Goal: Task Accomplishment & Management: Manage account settings

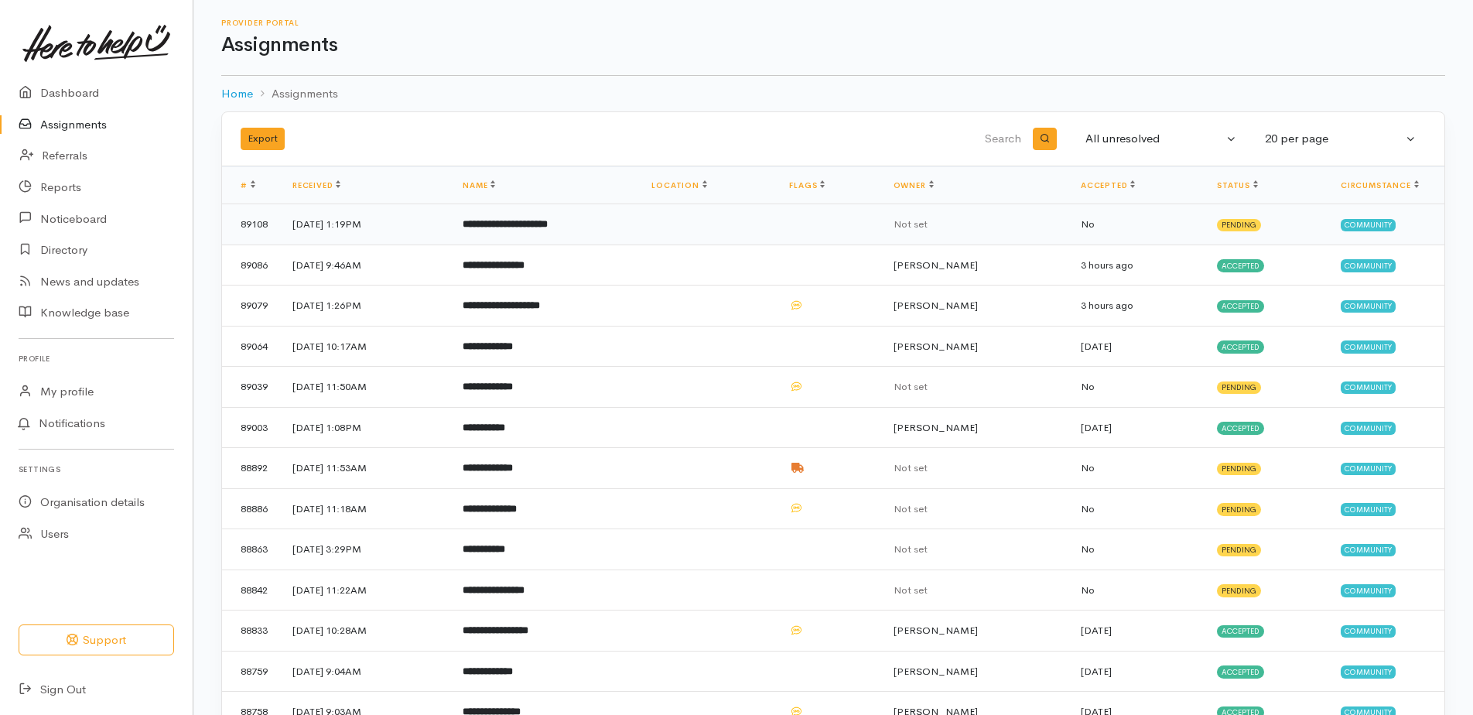
click at [550, 217] on td "**********" at bounding box center [544, 224] width 189 height 41
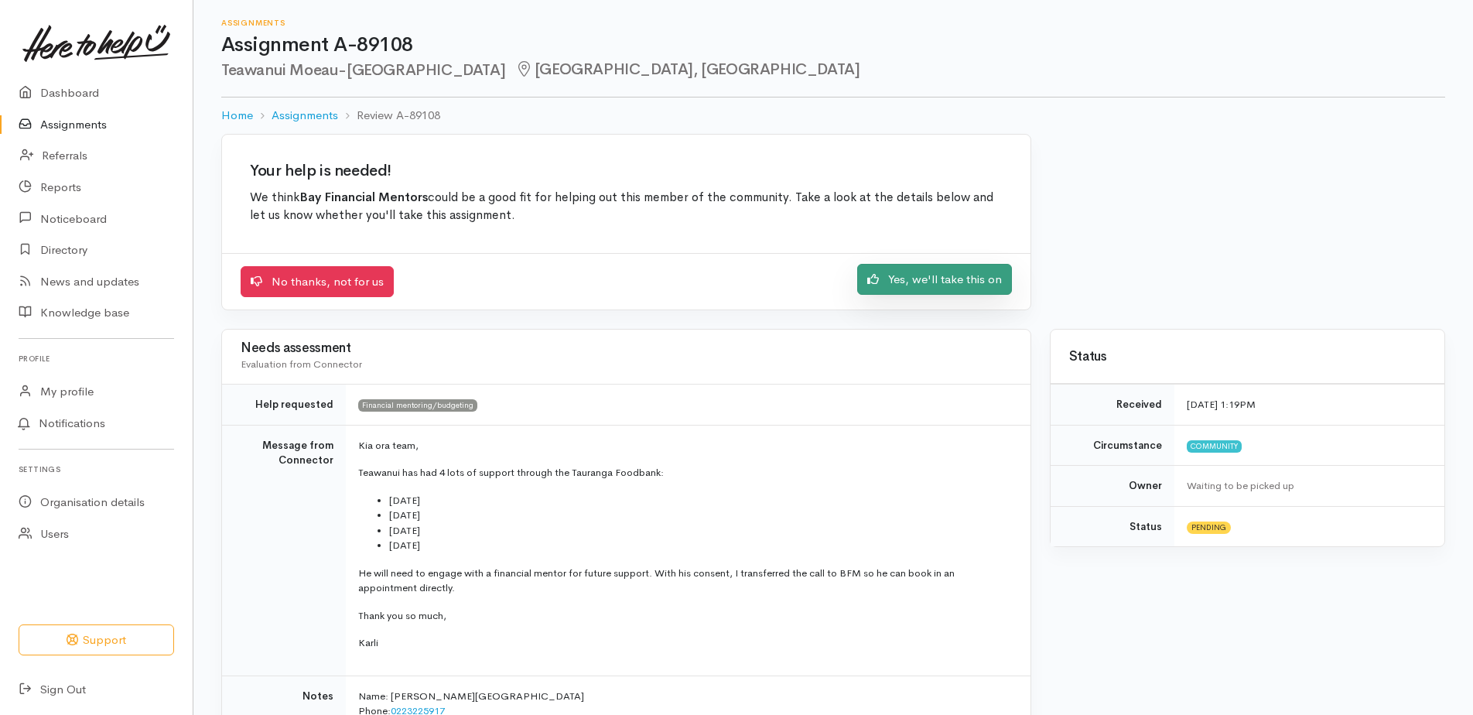
click at [983, 272] on link "Yes, we'll take this on" at bounding box center [934, 280] width 155 height 32
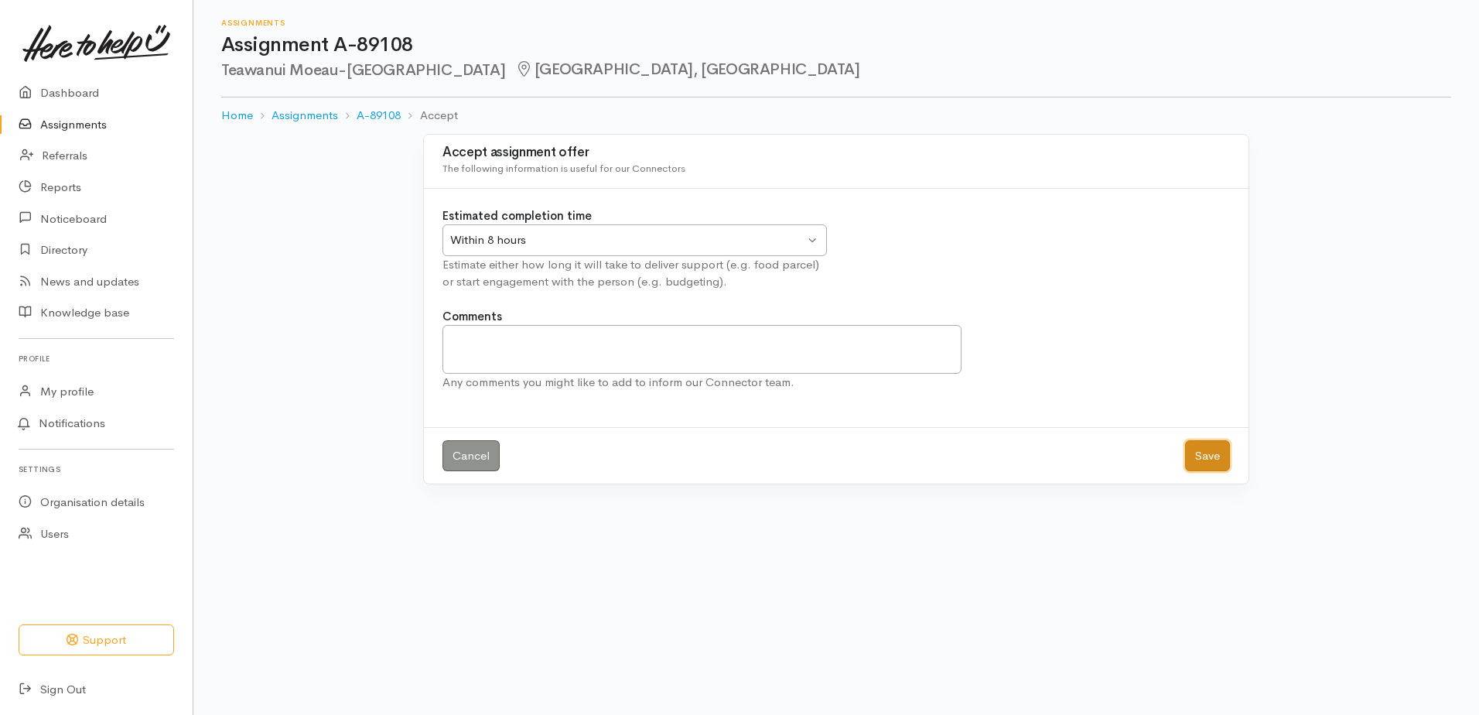
click at [1203, 449] on button "Save" at bounding box center [1207, 456] width 45 height 32
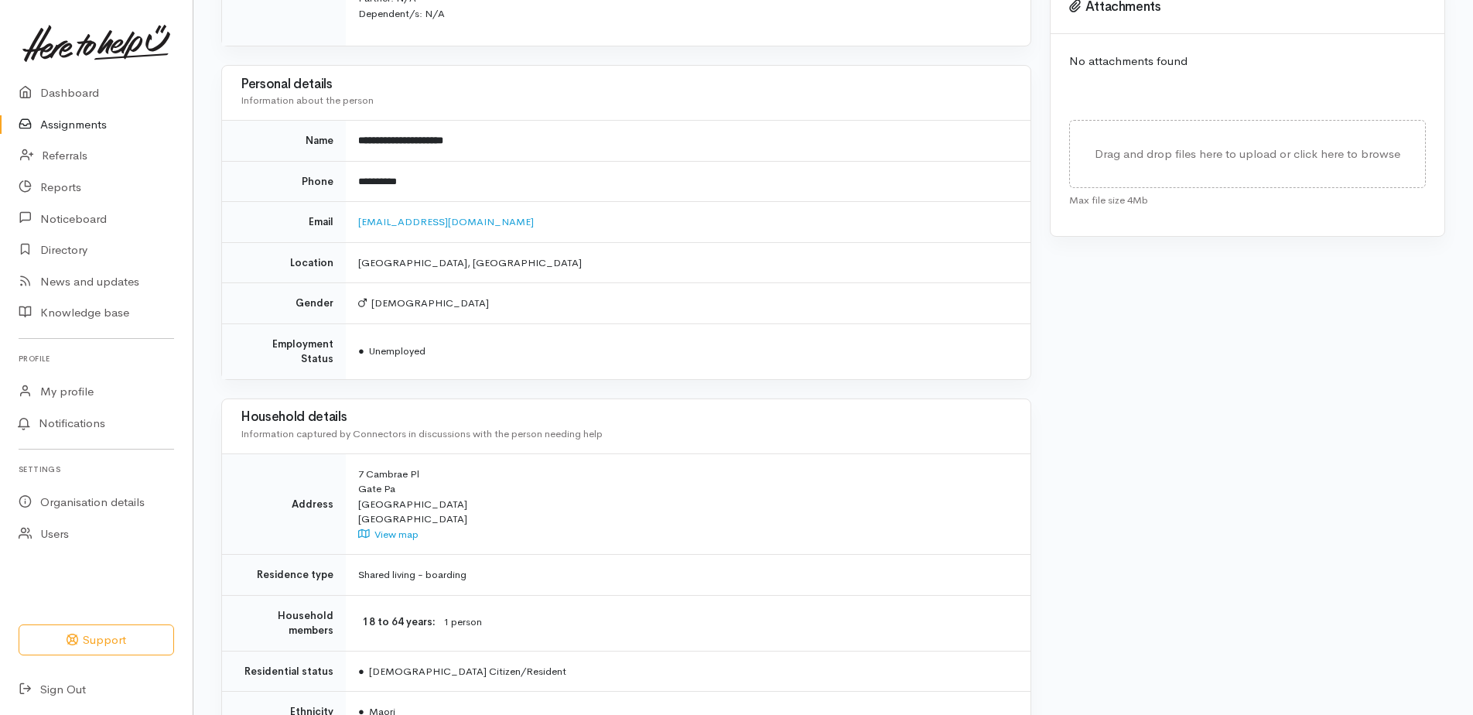
scroll to position [868, 0]
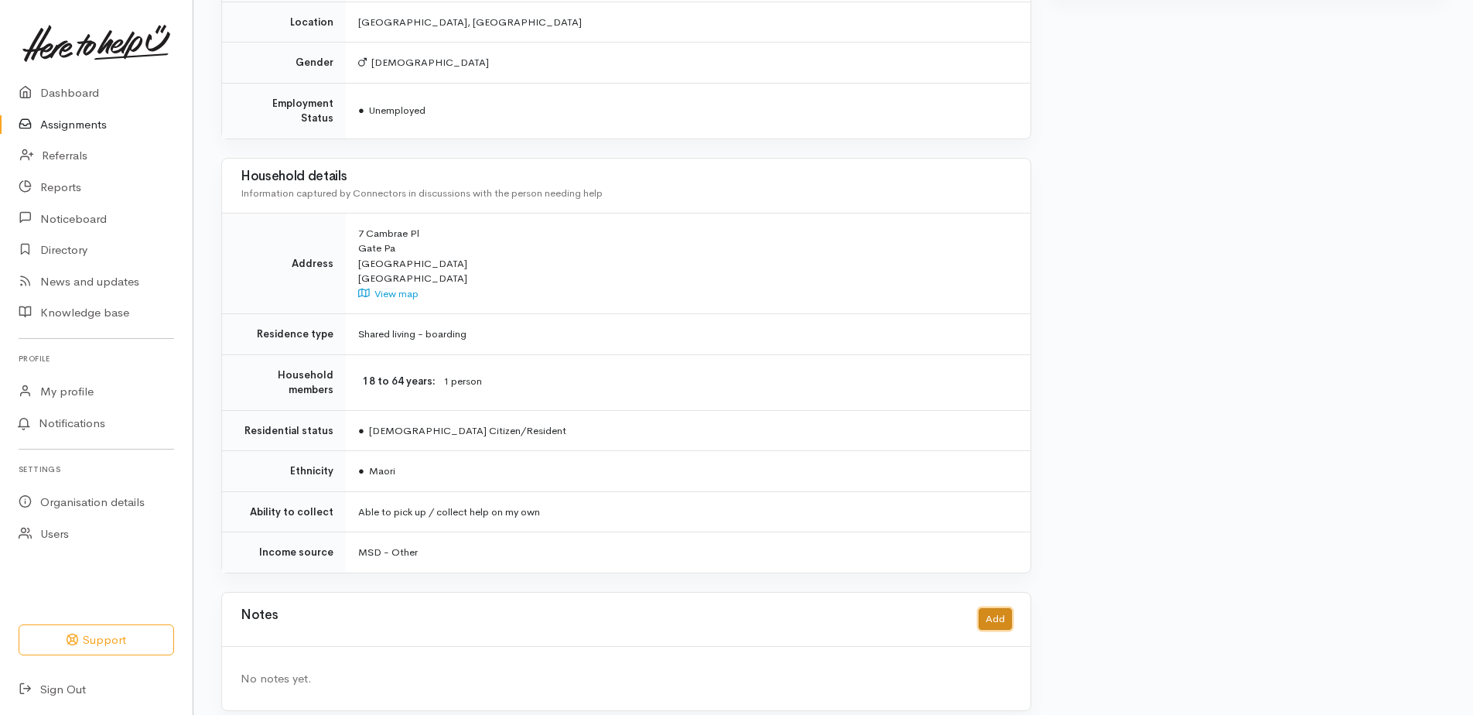
click at [990, 608] on button "Add" at bounding box center [995, 619] width 33 height 22
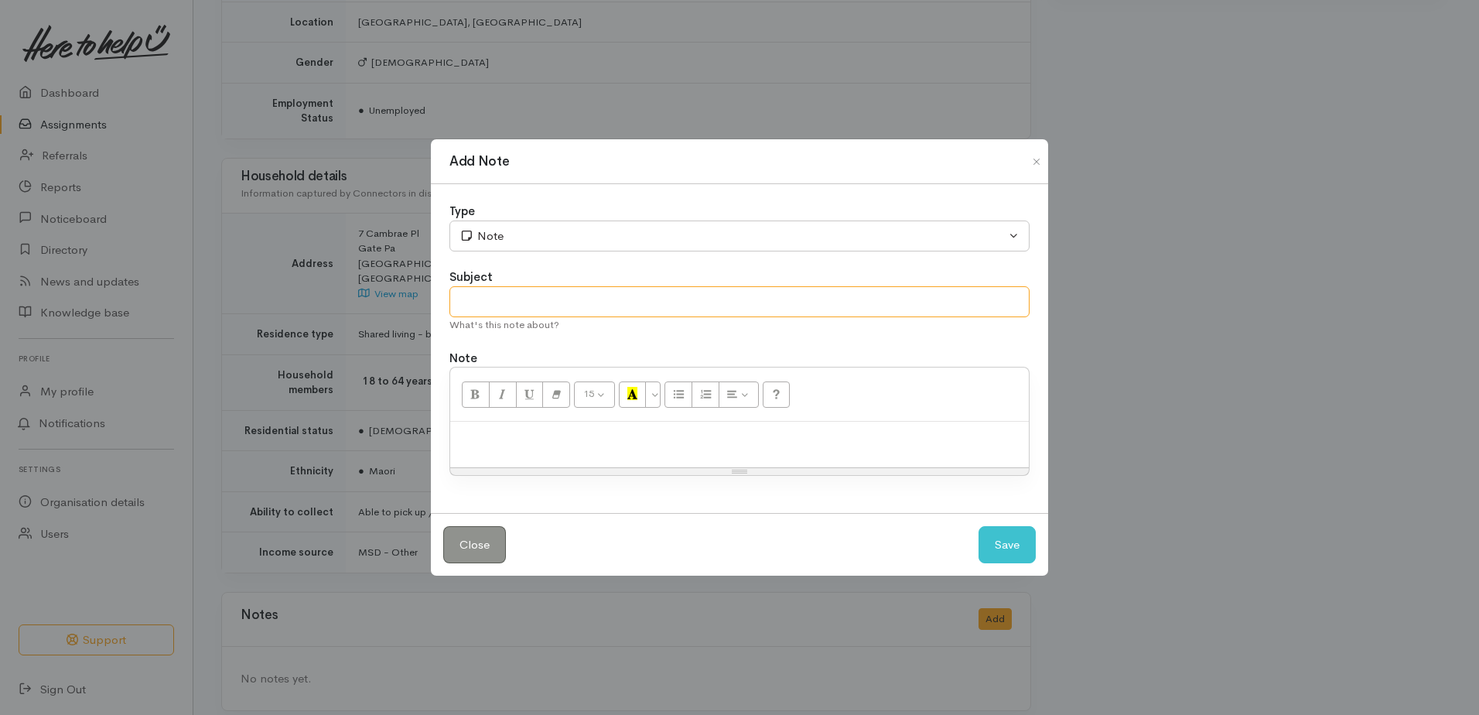
click at [520, 304] on input "text" at bounding box center [740, 302] width 580 height 32
type input "Booked"
click at [603, 439] on p at bounding box center [739, 438] width 563 height 18
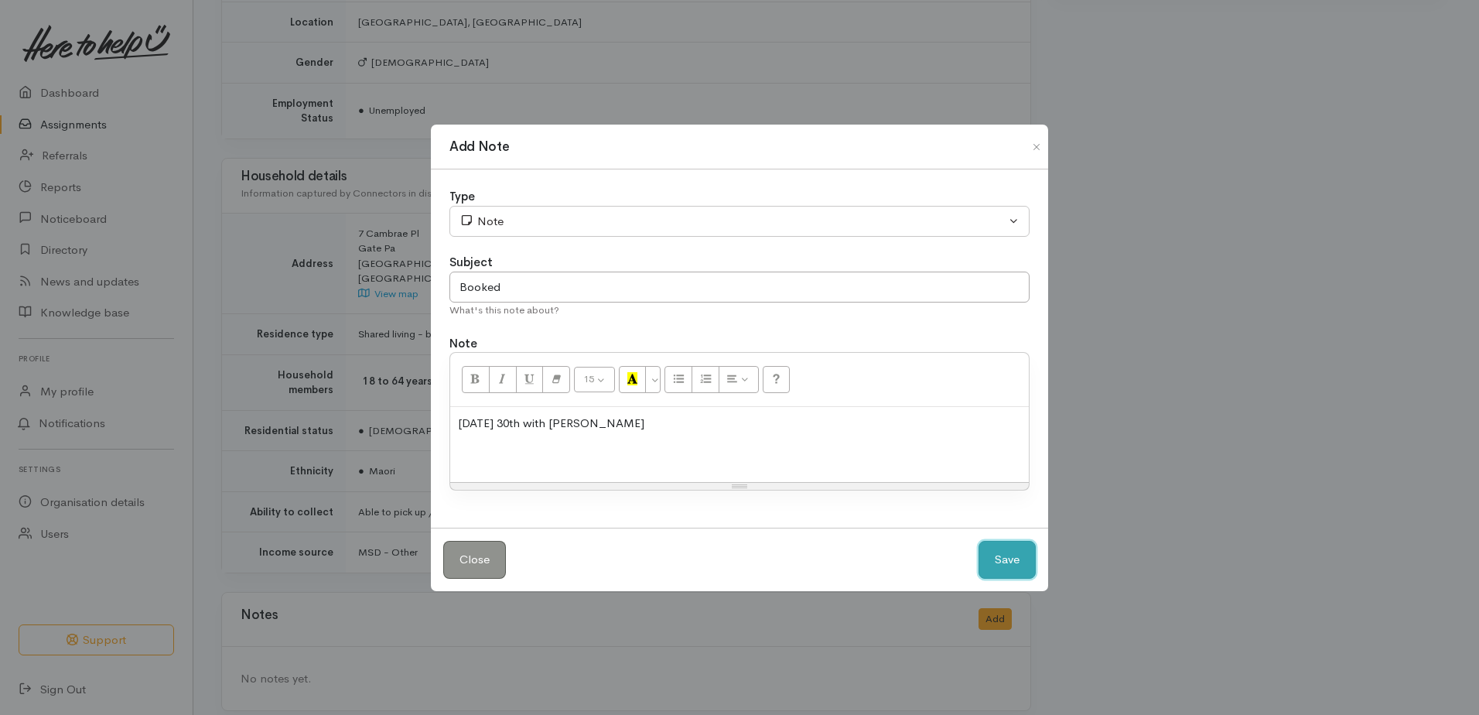
click at [1004, 557] on button "Save" at bounding box center [1007, 560] width 57 height 38
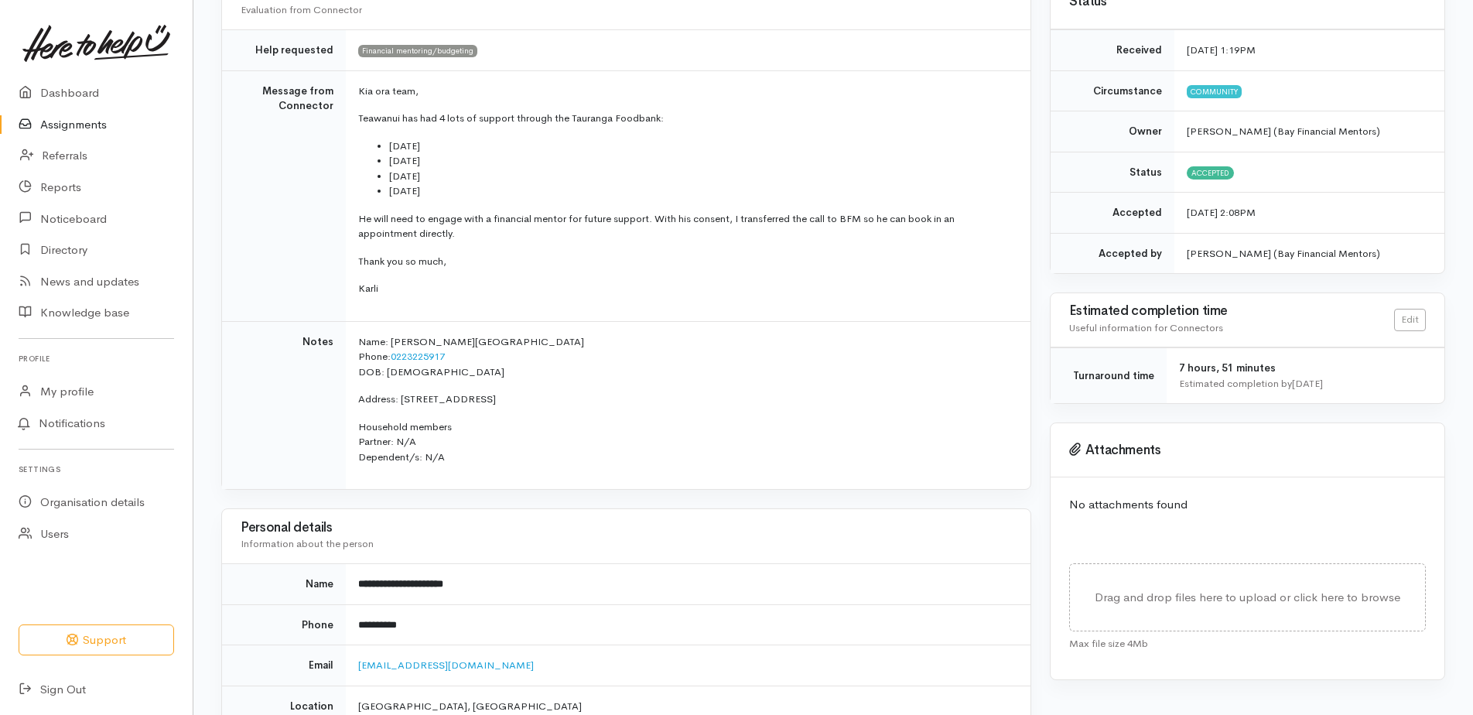
scroll to position [0, 0]
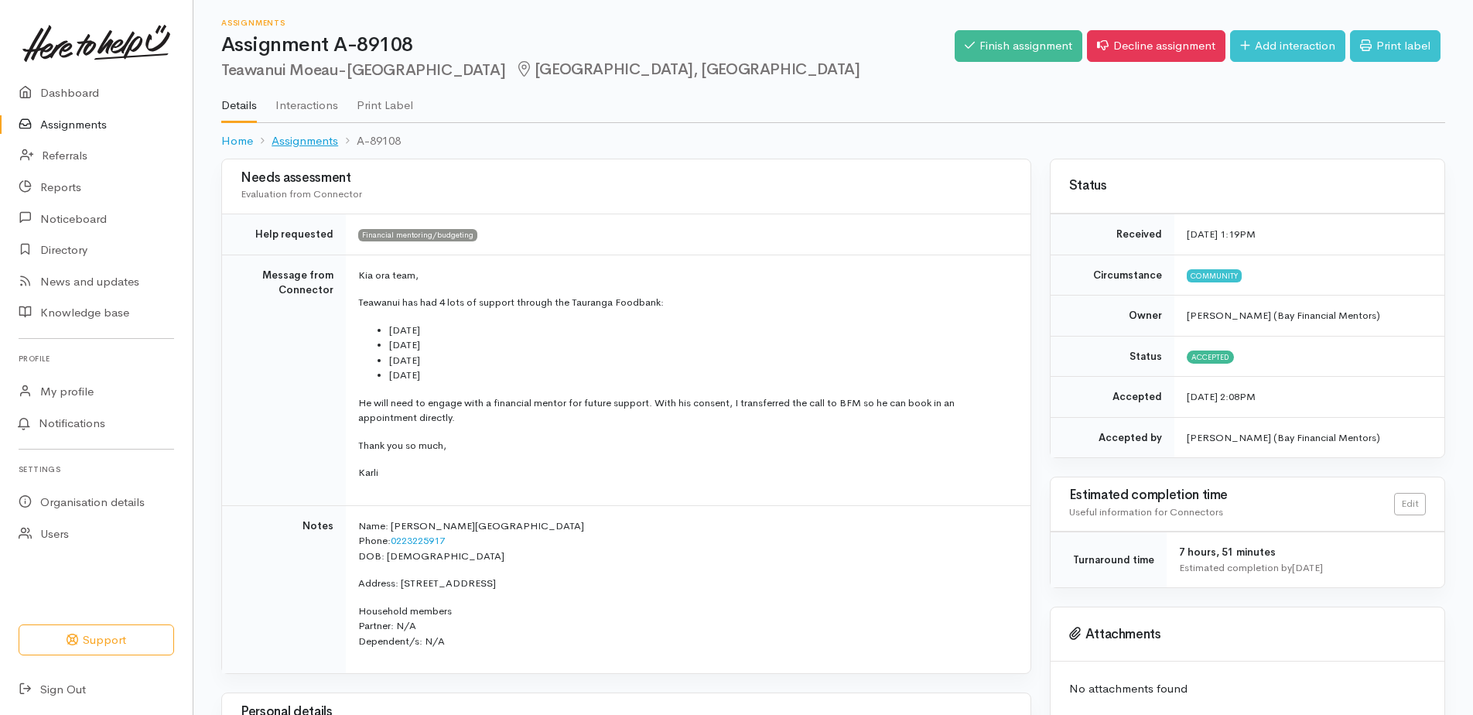
click at [309, 138] on link "Assignments" at bounding box center [305, 141] width 67 height 18
